Goal: Information Seeking & Learning: Check status

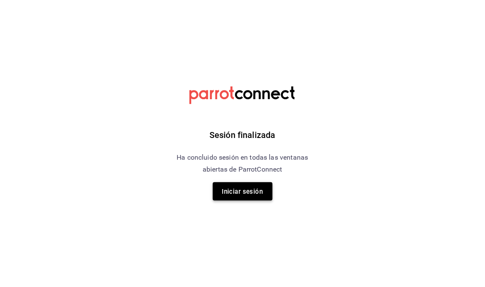
click at [241, 197] on font "Iniciar sesión" at bounding box center [242, 192] width 41 height 12
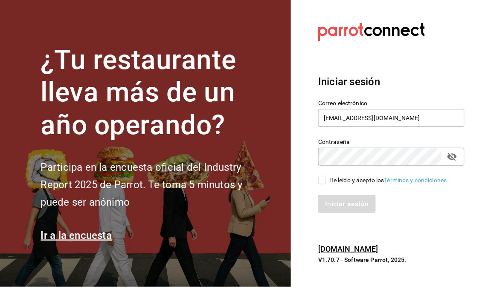
click at [325, 179] on input "He leído y acepto los Términos y condiciones." at bounding box center [322, 181] width 8 height 8
checkbox input "true"
click at [340, 201] on font "Iniciar sesión" at bounding box center [346, 204] width 43 height 8
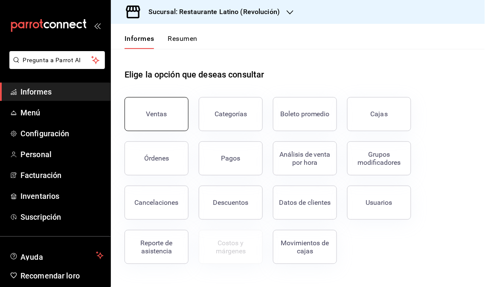
click at [172, 125] on button "Ventas" at bounding box center [157, 114] width 64 height 34
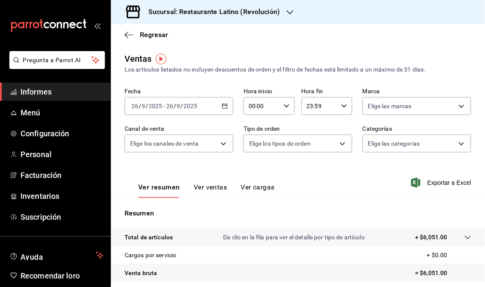
click at [278, 10] on font "Sucursal: Restaurante Latino (Revolución)" at bounding box center [213, 12] width 131 height 8
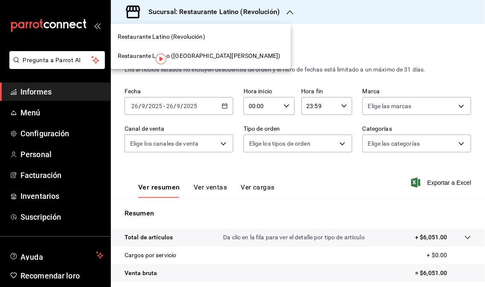
click at [203, 58] on font "Restaurante Latino (San Jerónimo MTY)" at bounding box center [199, 55] width 163 height 7
